Goal: Navigation & Orientation: Find specific page/section

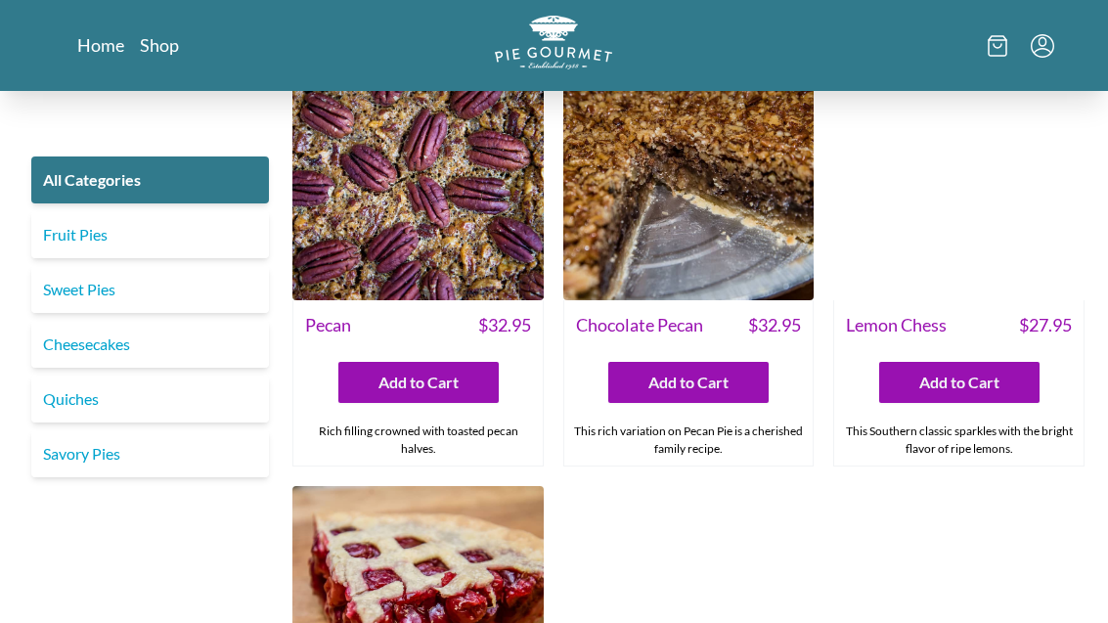
scroll to position [4441, 0]
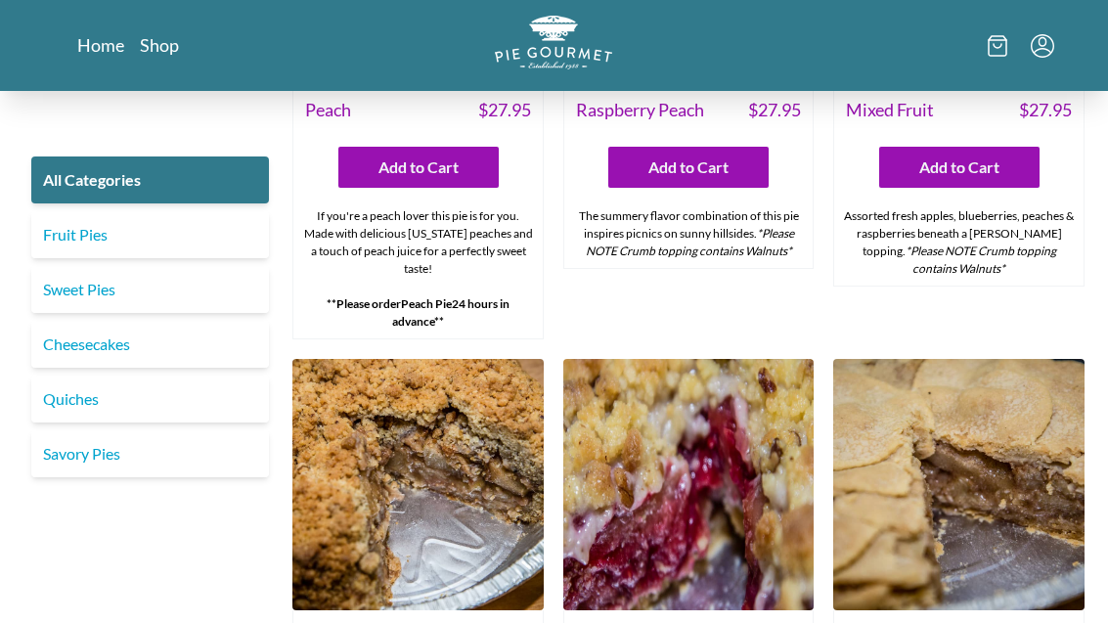
click at [159, 346] on link "Cheesecakes" at bounding box center [150, 344] width 238 height 47
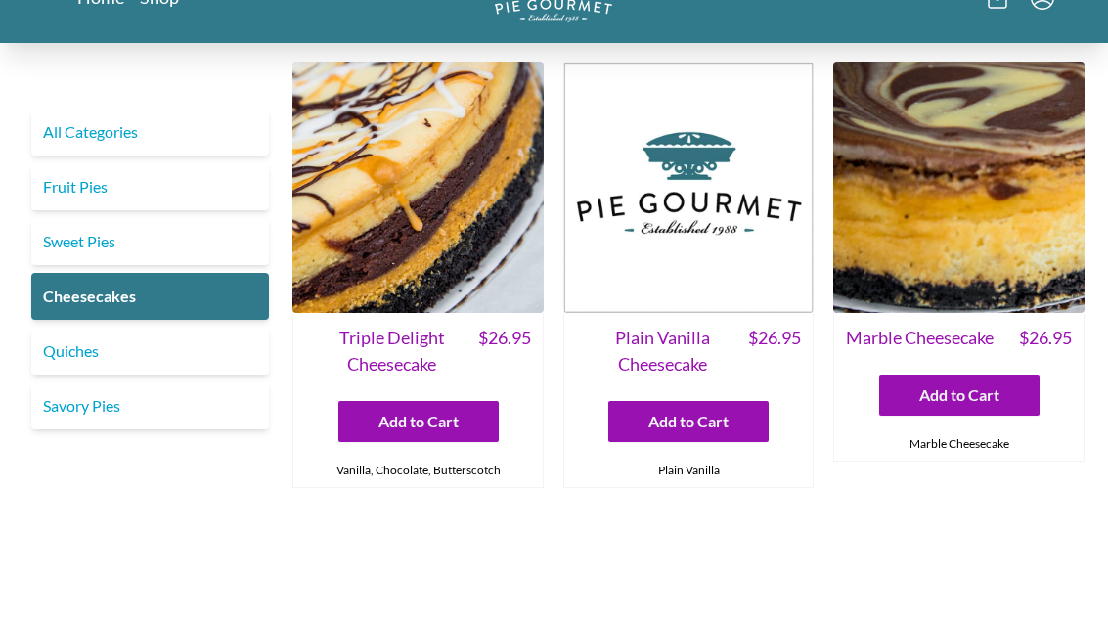
scroll to position [54, 0]
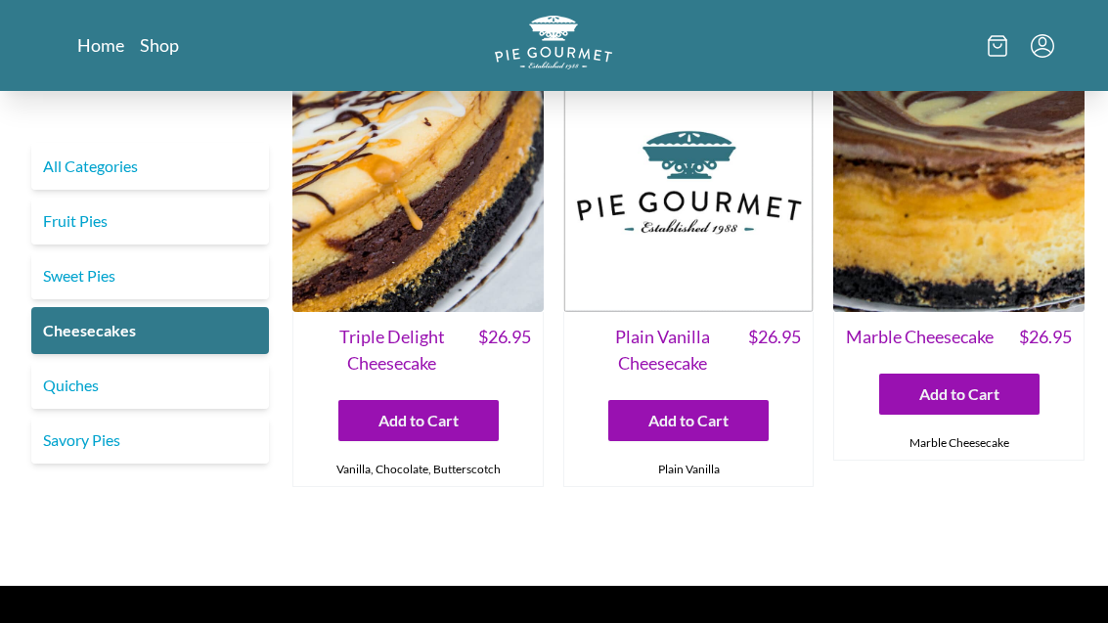
click at [147, 447] on link "Savory Pies" at bounding box center [150, 440] width 238 height 47
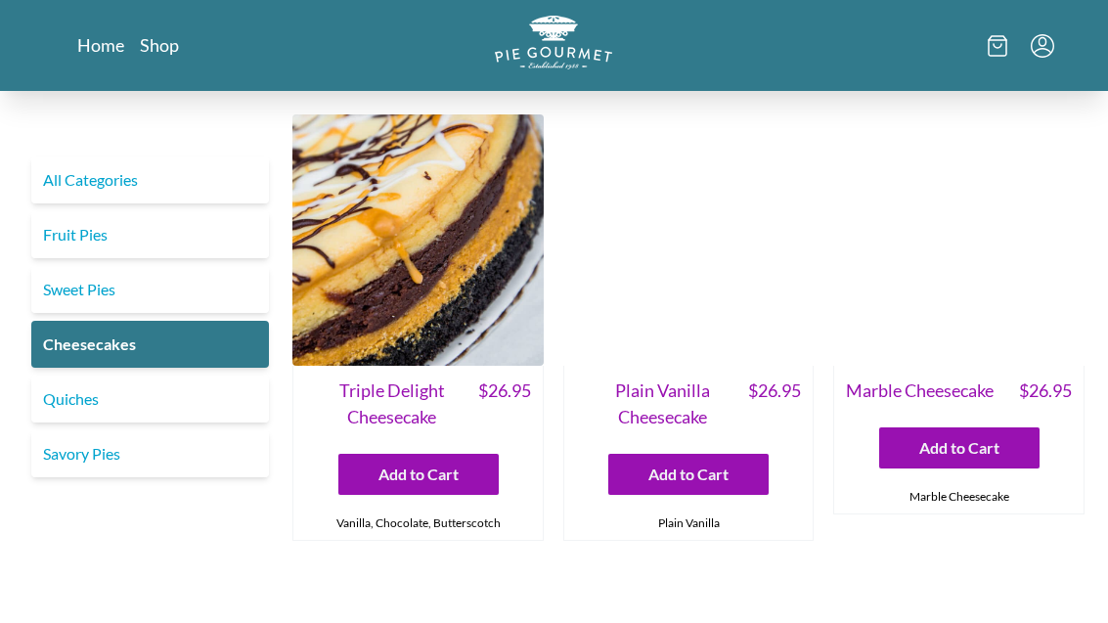
scroll to position [54, 0]
